Goal: Information Seeking & Learning: Learn about a topic

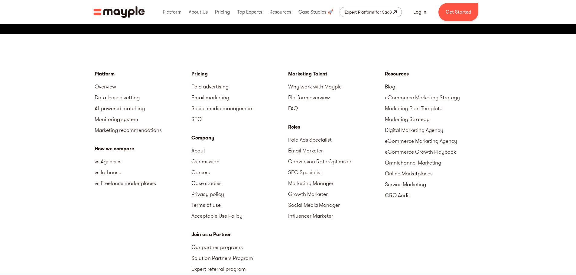
scroll to position [2115, 0]
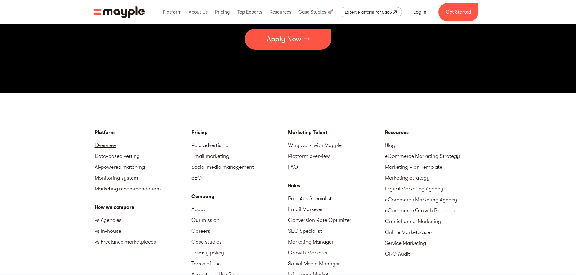
click at [102, 146] on link "Overview" at bounding box center [143, 145] width 97 height 11
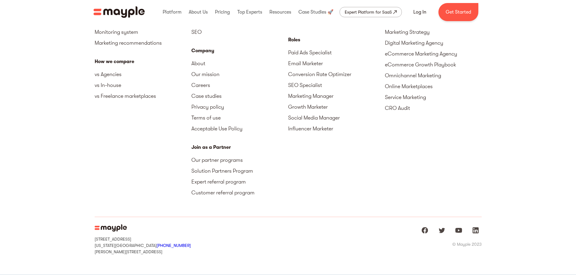
scroll to position [2258, 0]
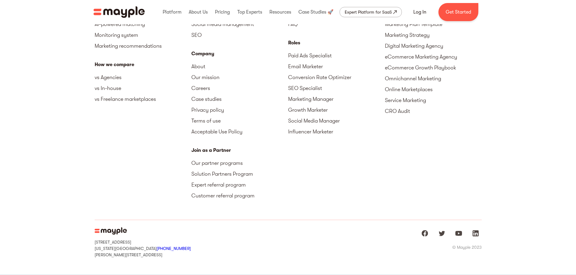
click at [119, 12] on img "home" at bounding box center [118, 11] width 51 height 11
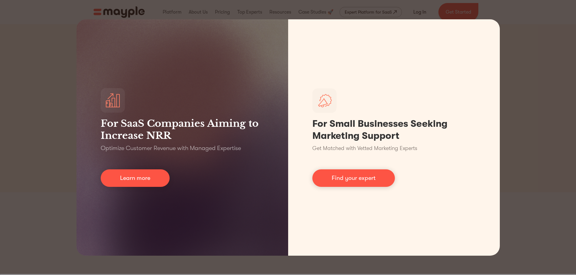
click at [42, 28] on div "For SaaS Companies Aiming to Increase NRR Optimize Customer Revenue with Manage…" at bounding box center [288, 137] width 576 height 275
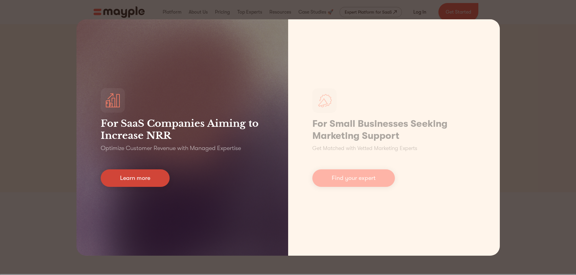
click at [143, 177] on link "Learn more" at bounding box center [135, 178] width 69 height 18
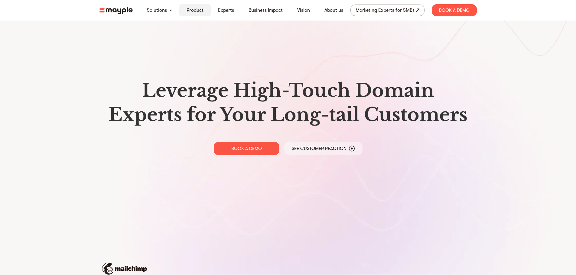
click at [194, 10] on link "Product" at bounding box center [194, 10] width 17 height 7
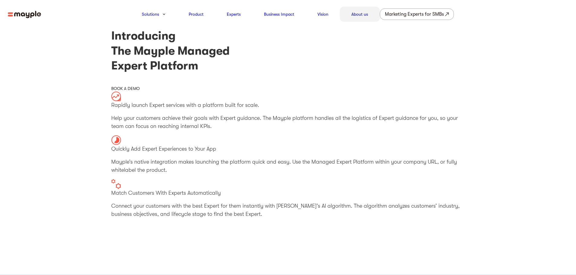
click at [359, 13] on link "About us" at bounding box center [359, 14] width 17 height 7
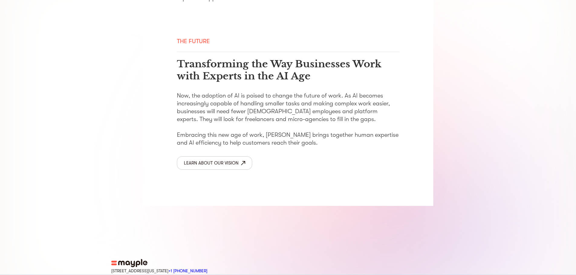
scroll to position [969, 0]
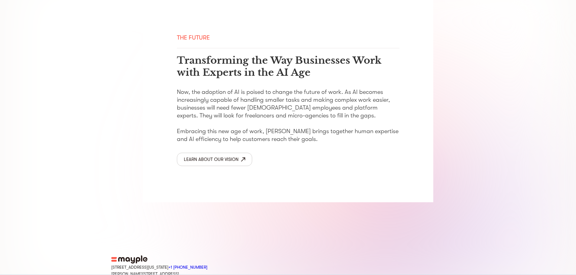
click at [198, 156] on div "Learn about our vision" at bounding box center [211, 160] width 55 height 8
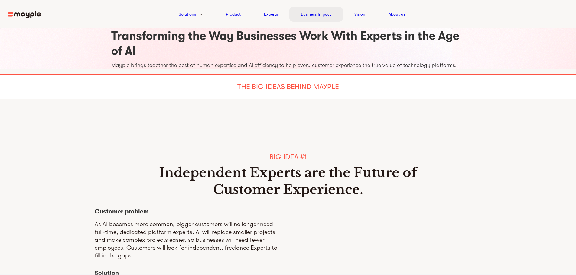
click at [306, 14] on link "Business Impact" at bounding box center [316, 14] width 30 height 7
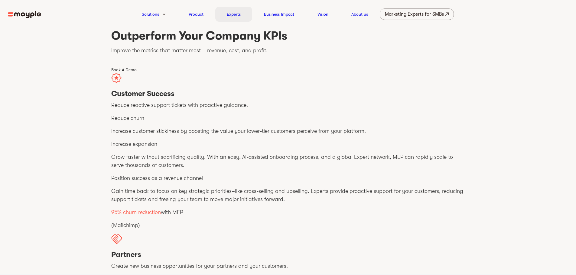
click at [225, 14] on div "Experts" at bounding box center [233, 14] width 37 height 15
click at [24, 13] on img at bounding box center [24, 15] width 33 height 8
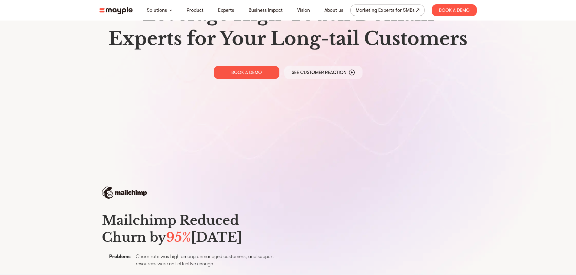
scroll to position [91, 0]
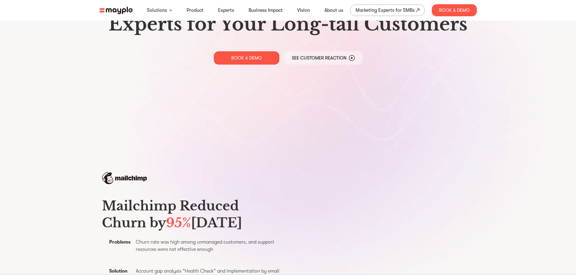
click at [324, 57] on p "See Customer Reaction" at bounding box center [319, 58] width 55 height 6
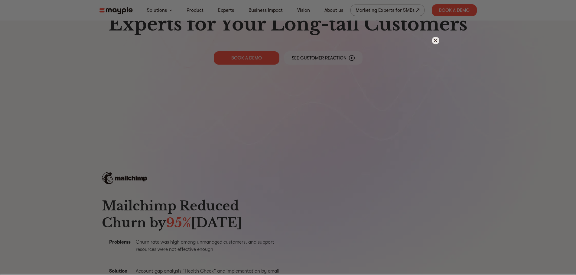
click at [434, 40] on img at bounding box center [435, 41] width 8 height 8
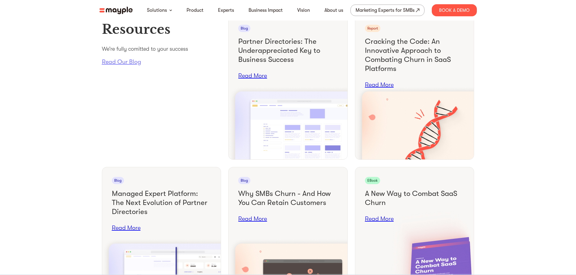
scroll to position [2257, 0]
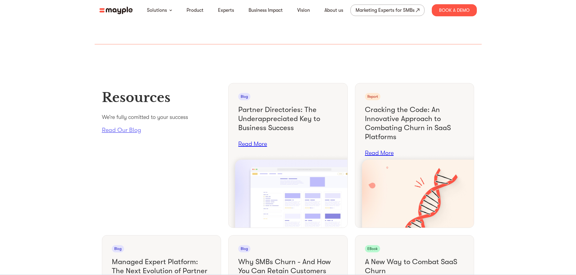
click at [249, 148] on link "Read More" at bounding box center [252, 144] width 29 height 8
